Goal: Task Accomplishment & Management: Use online tool/utility

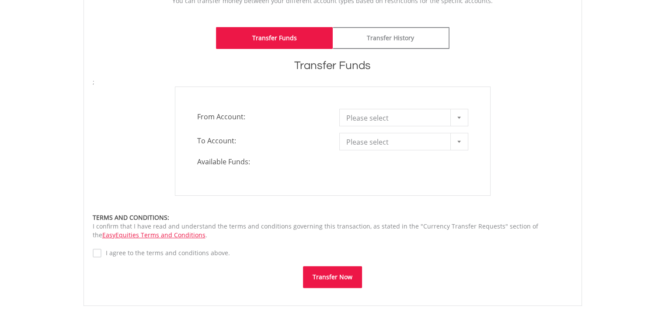
scroll to position [213, 0]
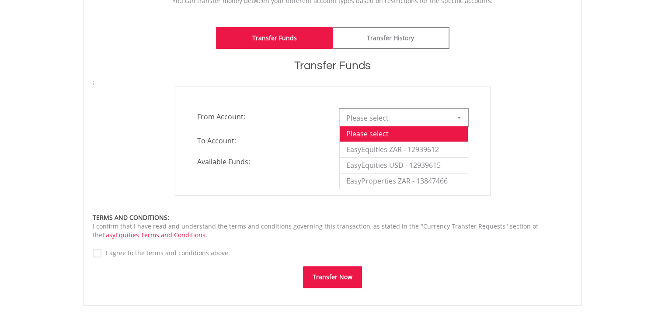
click at [460, 112] on div at bounding box center [460, 117] width 18 height 17
click at [410, 149] on li "EasyEquities ZAR - 12939612" at bounding box center [404, 150] width 128 height 16
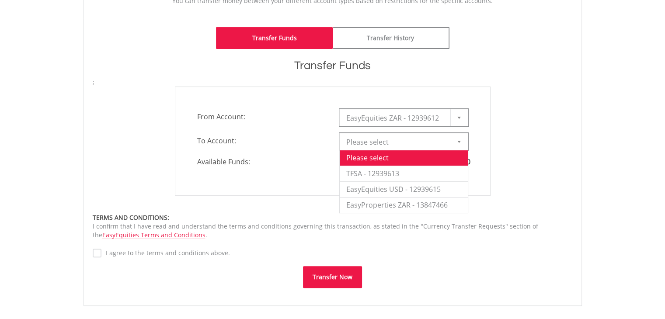
click at [462, 144] on div at bounding box center [460, 141] width 18 height 17
click at [392, 193] on li "EasyEquities USD - 12939615" at bounding box center [404, 190] width 128 height 16
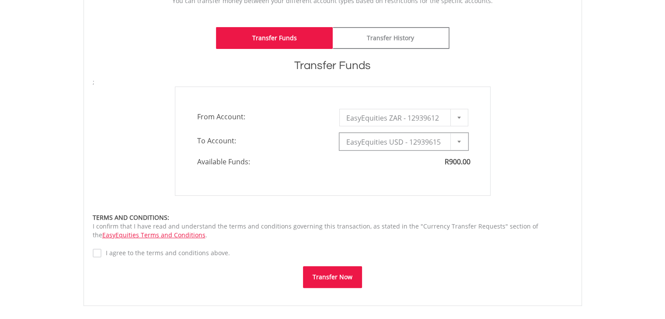
type input "*"
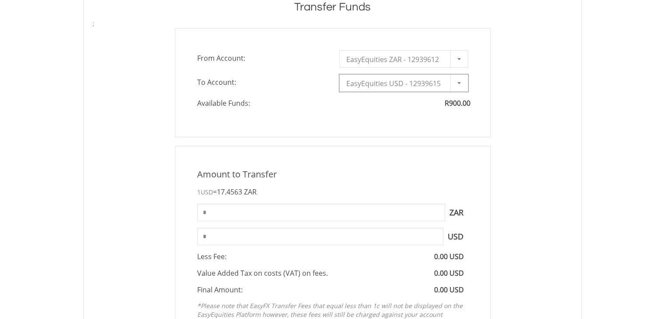
scroll to position [290, 0]
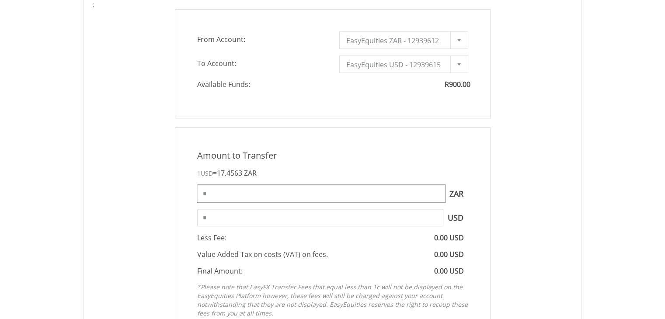
click at [245, 195] on input "*" at bounding box center [321, 194] width 248 height 18
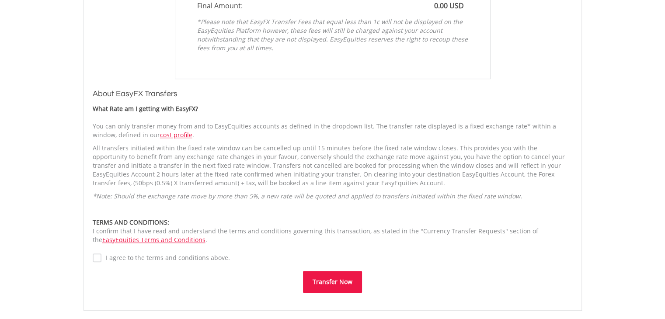
scroll to position [565, 0]
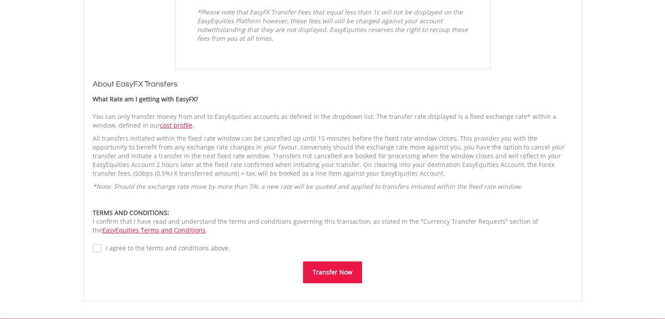
type input "***"
type input "*****"
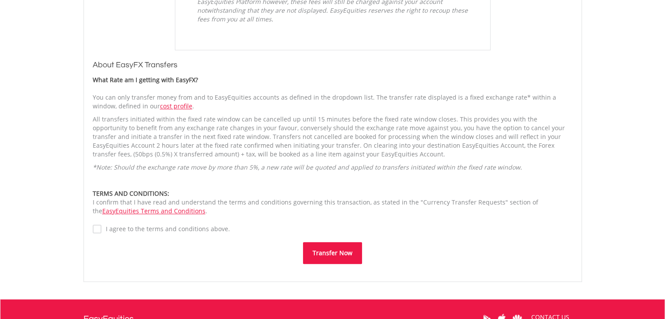
scroll to position [585, 0]
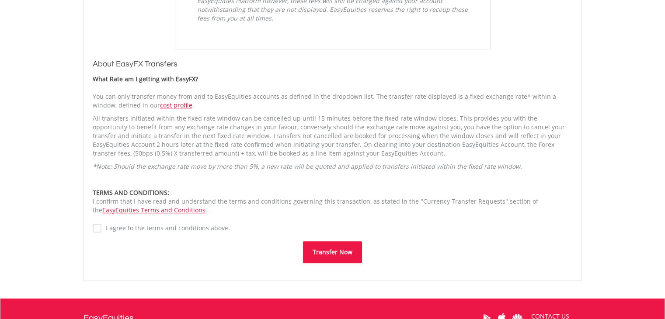
click at [335, 249] on button "Transfer Now" at bounding box center [332, 253] width 59 height 22
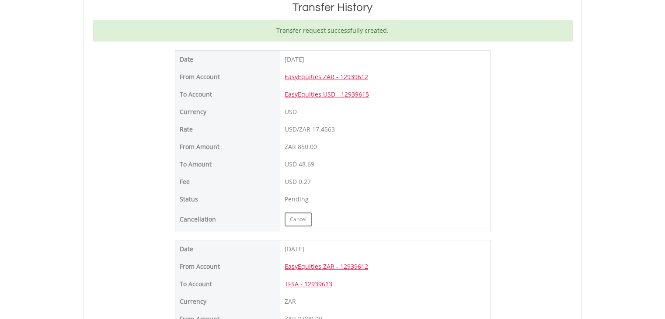
scroll to position [271, 0]
